Goal: Task Accomplishment & Management: Manage account settings

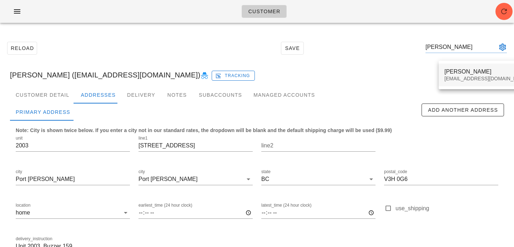
type input "[PERSON_NAME]"
click at [479, 79] on div "[EMAIL_ADDRESS][DOMAIN_NAME]" at bounding box center [487, 79] width 85 height 6
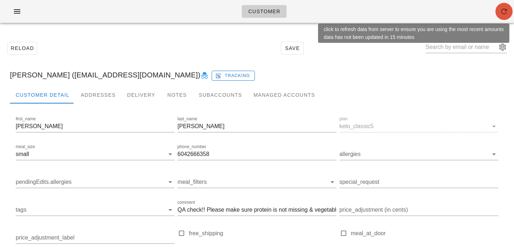
click at [503, 6] on button "button" at bounding box center [504, 11] width 17 height 17
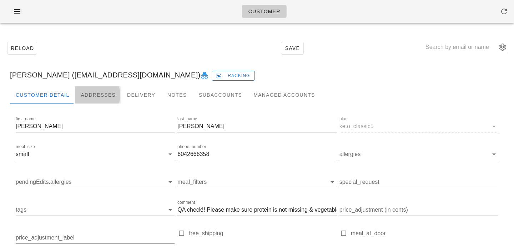
click at [107, 97] on div "Addresses" at bounding box center [98, 94] width 46 height 17
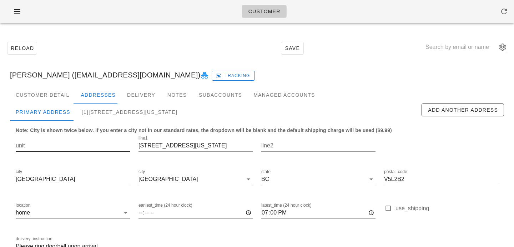
scroll to position [47, 0]
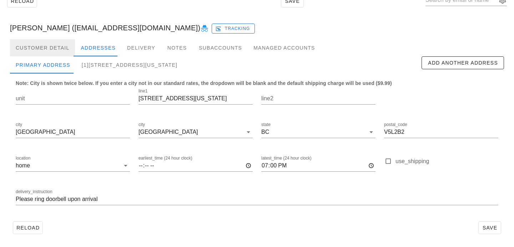
click at [56, 49] on div "Customer Detail" at bounding box center [42, 47] width 65 height 17
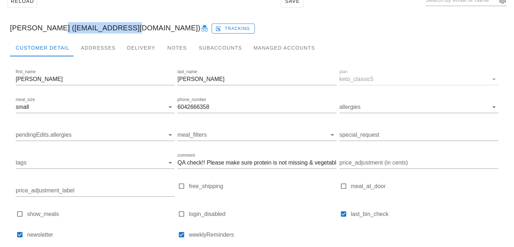
drag, startPoint x: 117, startPoint y: 29, endPoint x: 49, endPoint y: 29, distance: 67.9
click at [49, 29] on div "[PERSON_NAME] ([EMAIL_ADDRESS][DOMAIN_NAME]) Tracking" at bounding box center [257, 27] width 506 height 23
click at [50, 29] on div "Lora Haber (lorahaber@yahoo.ca) Tracking" at bounding box center [257, 27] width 506 height 23
drag, startPoint x: 51, startPoint y: 29, endPoint x: 117, endPoint y: 23, distance: 66.0
click at [117, 23] on div "Lora Haber (lorahaber@yahoo.ca) Tracking" at bounding box center [257, 27] width 506 height 23
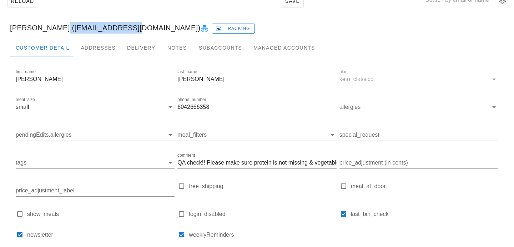
copy div "lorahaber@yahoo.ca"
click at [219, 104] on input "6042666358" at bounding box center [257, 106] width 159 height 11
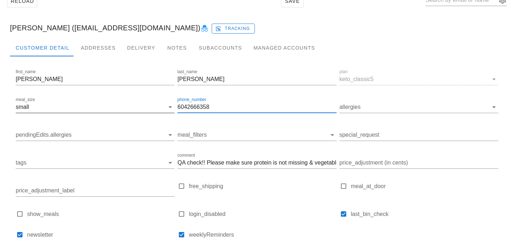
drag, startPoint x: 216, startPoint y: 107, endPoint x: 151, endPoint y: 104, distance: 65.4
click at [151, 104] on div "first_name Lora last_name Haber plan keto_classic5 meal_size small phone_number…" at bounding box center [257, 156] width 486 height 181
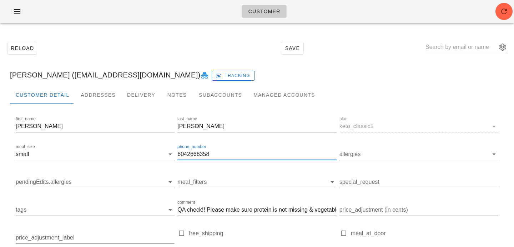
click at [462, 47] on input "text" at bounding box center [461, 46] width 71 height 11
paste input "kieranthompson89@gmail.com"
type input "kieranthompson89@gmail.com"
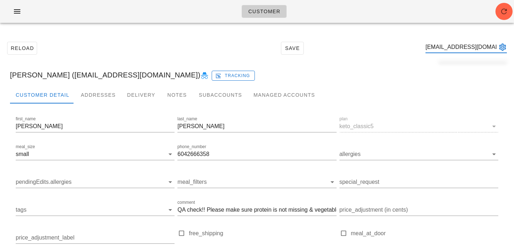
scroll to position [0, 20]
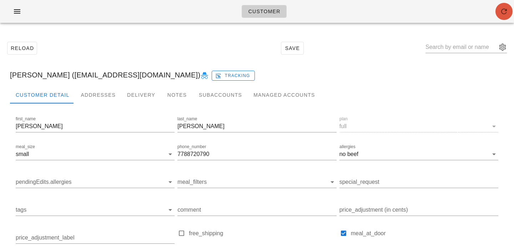
click at [499, 15] on span "button" at bounding box center [504, 11] width 17 height 9
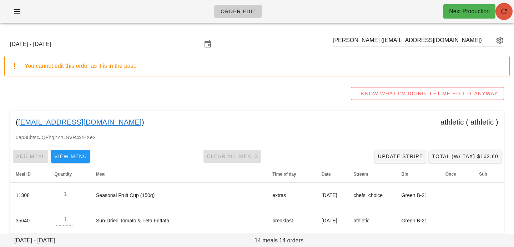
click at [506, 13] on icon "button" at bounding box center [504, 11] width 9 height 9
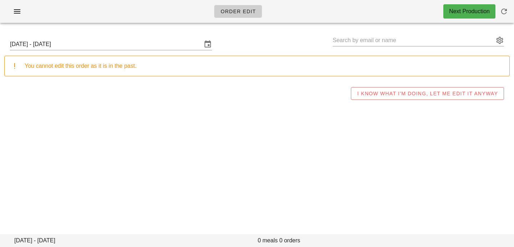
type input "Shaurya Mor (shauryamor88@gmail.com)"
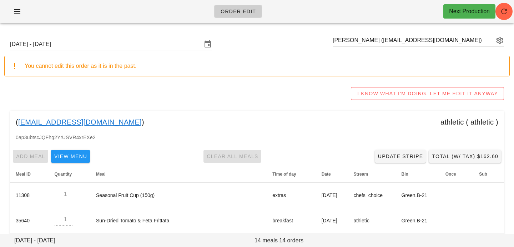
click at [403, 34] on div "Sunday September 14 - Saturday September 20 Shaurya Mor (shauryamor88@gmail.com)" at bounding box center [257, 44] width 506 height 23
click at [400, 40] on input "text" at bounding box center [413, 40] width 161 height 11
paste input "[EMAIL_ADDRESS][DOMAIN_NAME]"
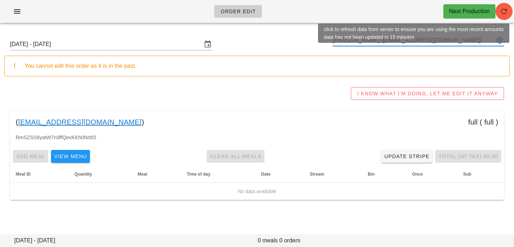
type input "[PERSON_NAME] ([EMAIL_ADDRESS][DOMAIN_NAME])"
click at [501, 16] on button "button" at bounding box center [504, 11] width 17 height 17
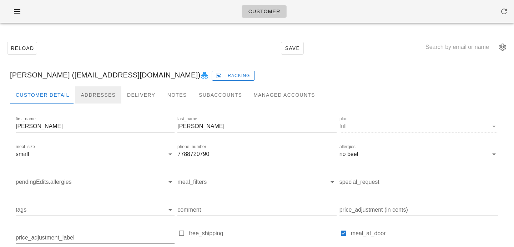
click at [91, 89] on div "Addresses" at bounding box center [98, 94] width 46 height 17
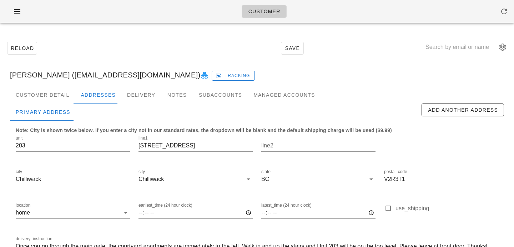
scroll to position [47, 0]
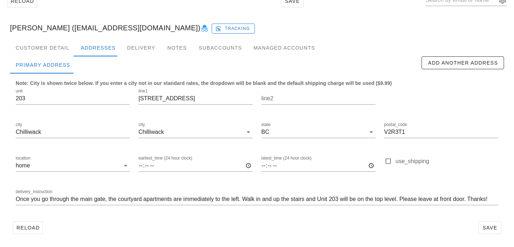
click at [138, 99] on div "line1 [STREET_ADDRESS]" at bounding box center [195, 100] width 123 height 34
click at [140, 100] on input "[STREET_ADDRESS]" at bounding box center [196, 98] width 114 height 11
drag, startPoint x: 408, startPoint y: 133, endPoint x: 320, endPoint y: 119, distance: 88.3
click at [320, 119] on div "unit [STREET_ADDRESS] postal_code V2R3T1 location home earliest_time (24 hour c…" at bounding box center [257, 150] width 492 height 134
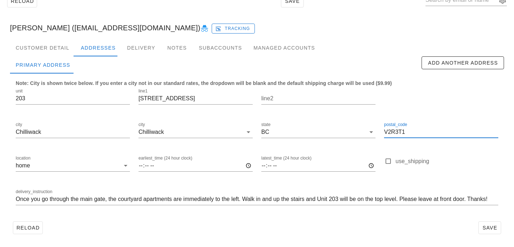
click at [132, 13] on div "Reload Save" at bounding box center [257, 1] width 506 height 31
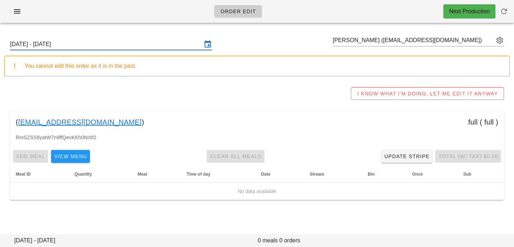
click at [134, 45] on input "Sunday September 14 - Saturday September 20" at bounding box center [106, 44] width 192 height 11
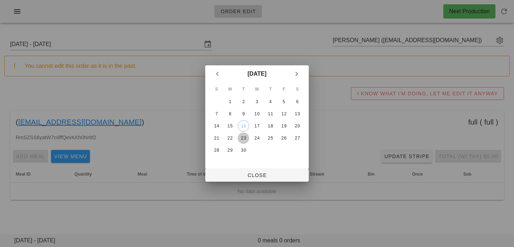
click at [243, 137] on div "23" at bounding box center [243, 138] width 11 height 5
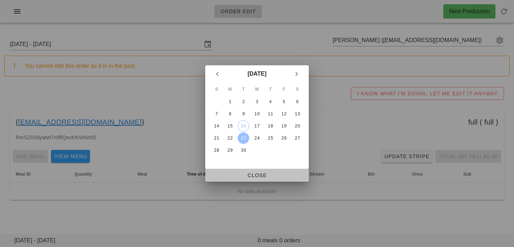
click at [239, 170] on button "Close" at bounding box center [257, 175] width 104 height 13
type input "Sunday September 21 - Saturday September 27"
